Goal: Information Seeking & Learning: Learn about a topic

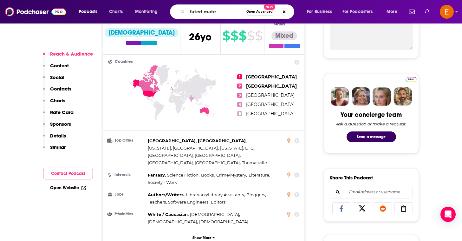
type input "fated mates"
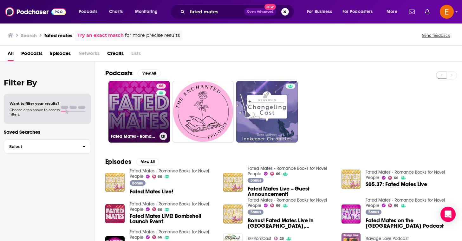
click at [117, 133] on div "Fated Mates - Romance Books for Novel People" at bounding box center [139, 136] width 56 height 8
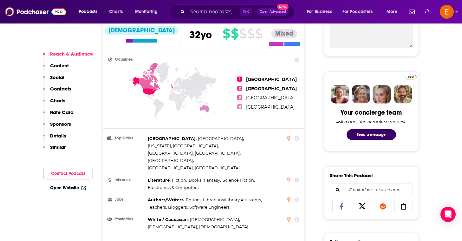
scroll to position [299, 0]
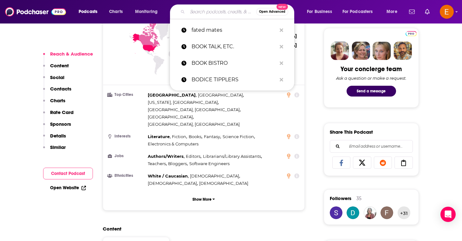
click at [227, 13] on input "Search podcasts, credits, & more..." at bounding box center [222, 12] width 69 height 10
paste input "HEARTS & DAGGERS"
type input "HEARTS & DAGGERS"
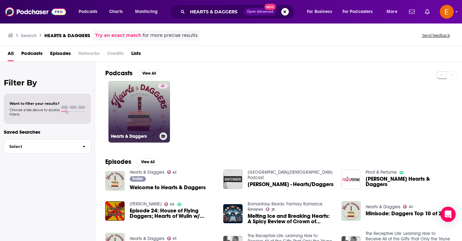
click at [140, 99] on link "41 Hearts & Daggers" at bounding box center [140, 112] width 62 height 62
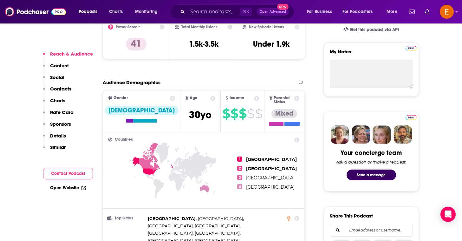
scroll to position [243, 0]
